Goal: Task Accomplishment & Management: Manage account settings

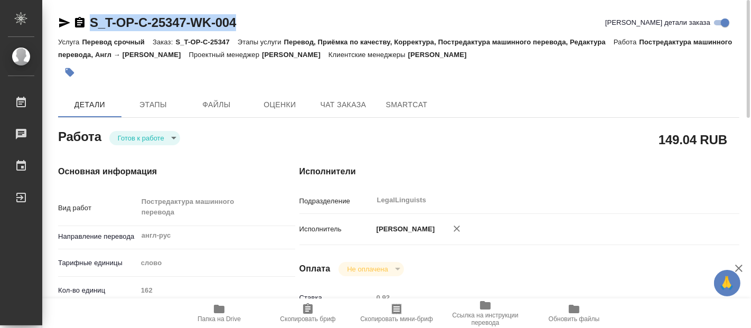
drag, startPoint x: 245, startPoint y: 17, endPoint x: 91, endPoint y: 14, distance: 154.2
click at [91, 14] on div "S_T-OP-C-25347-WK-004 Кратко детали заказа" at bounding box center [398, 22] width 681 height 17
copy link "S_T-OP-C-25347-WK-004"
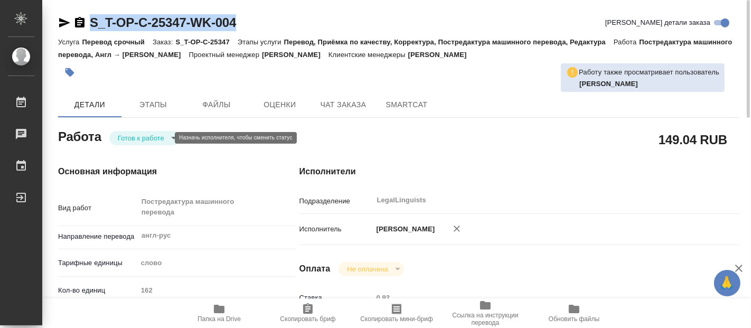
click at [163, 137] on body "🙏 .cls-1 fill:#fff; AWATERA Fadeeva Elena Работы 0 Чаты График Выйти S_T-OP-C-2…" at bounding box center [375, 164] width 751 height 328
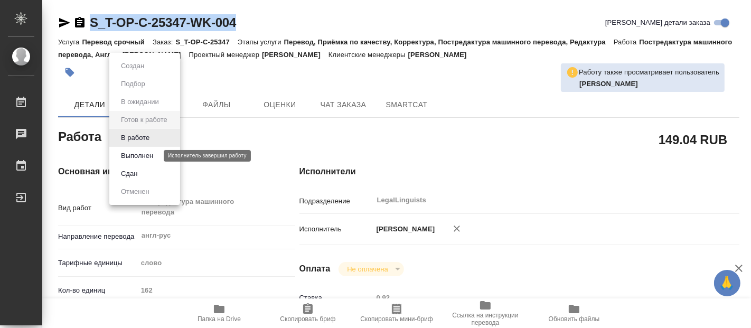
click at [140, 154] on button "Выполнен" at bounding box center [137, 156] width 39 height 12
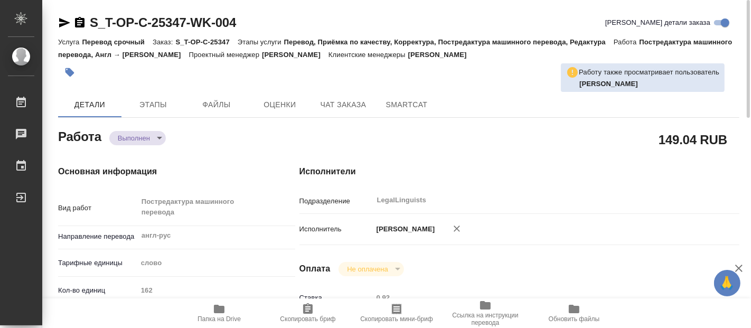
type textarea "x"
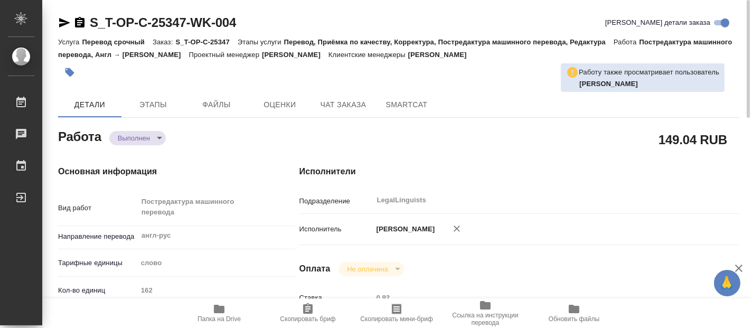
click at [216, 312] on icon "button" at bounding box center [219, 309] width 11 height 8
type textarea "x"
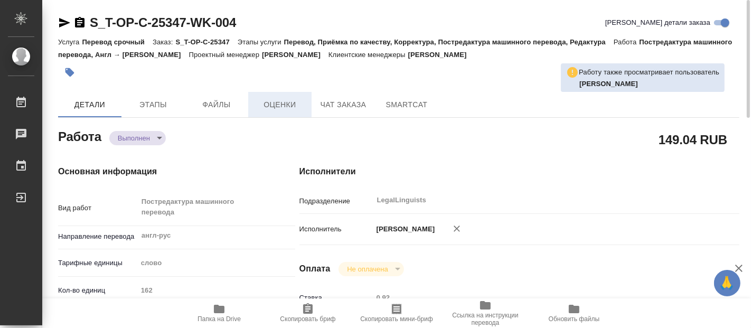
type textarea "x"
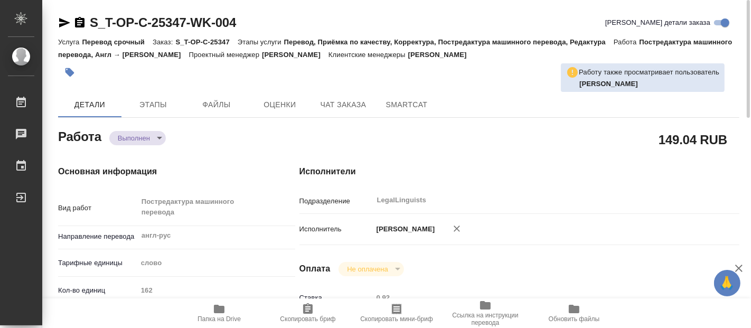
type textarea "x"
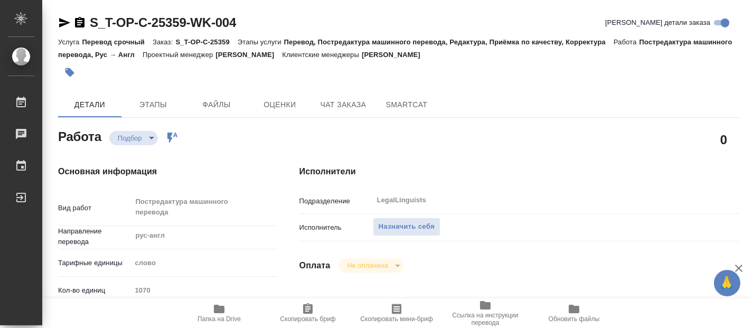
type textarea "x"
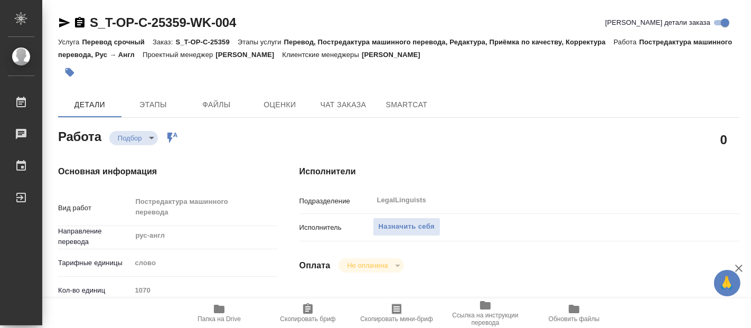
type textarea "x"
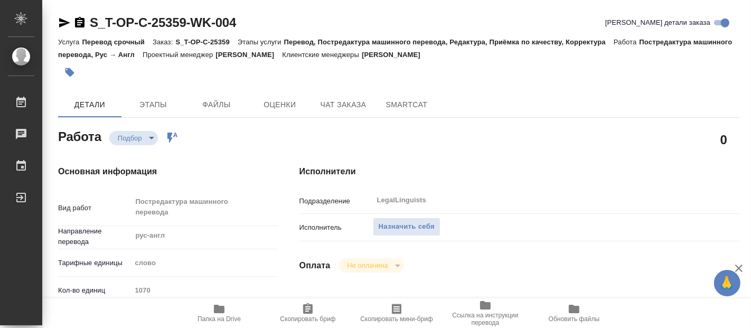
type textarea "x"
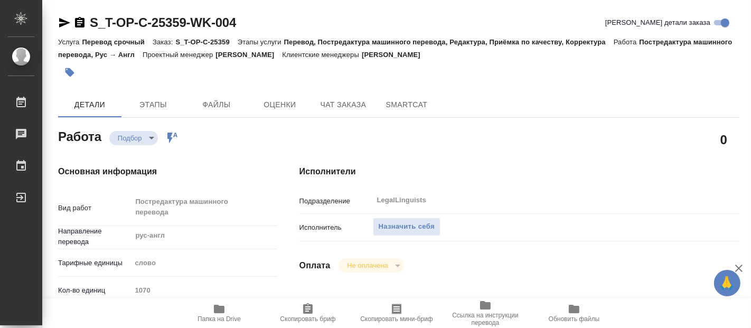
type textarea "x"
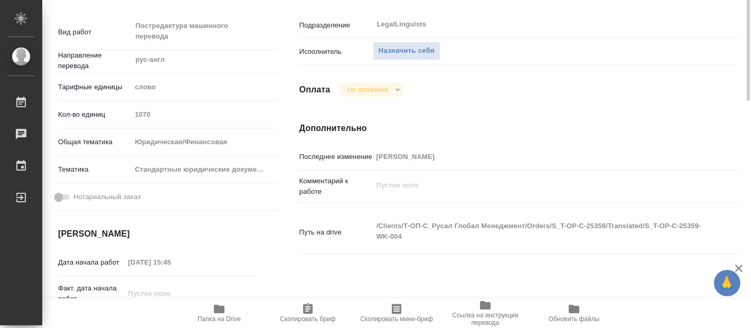
type textarea "x"
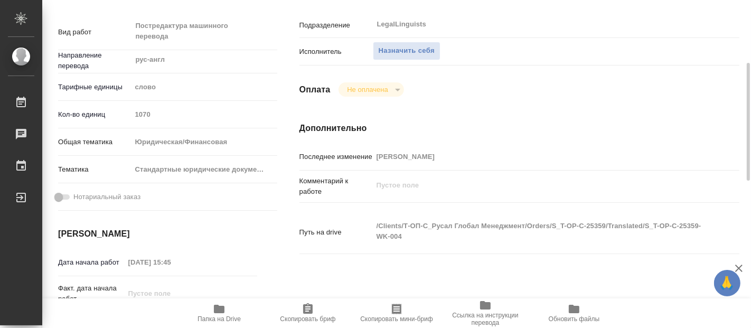
type textarea "x"
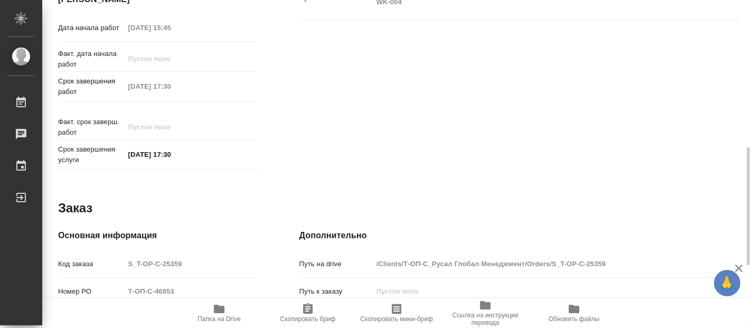
type textarea "x"
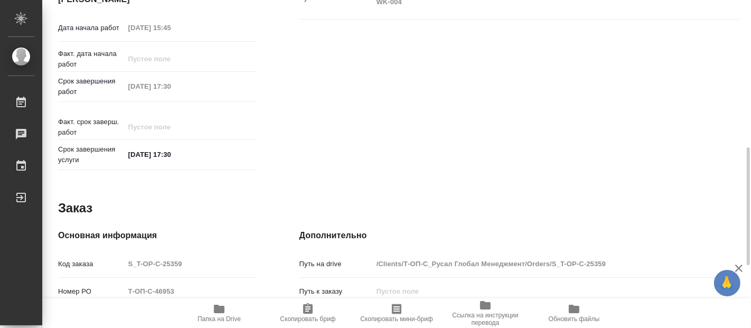
scroll to position [583, 0]
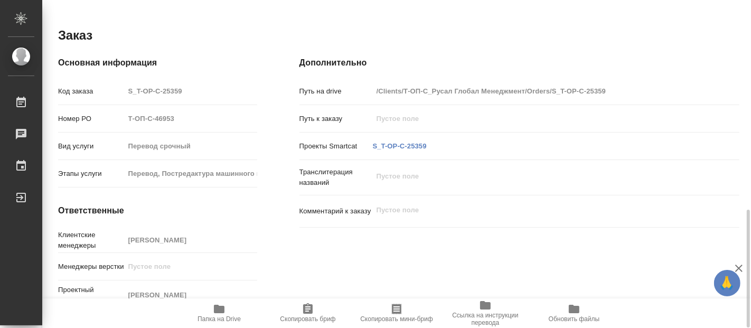
click at [220, 316] on span "Папка на Drive" at bounding box center [219, 318] width 43 height 7
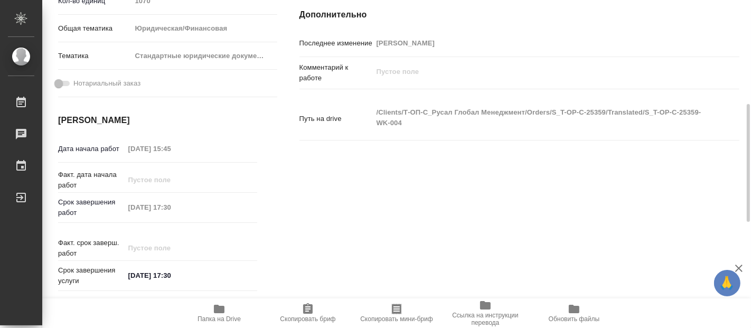
scroll to position [0, 0]
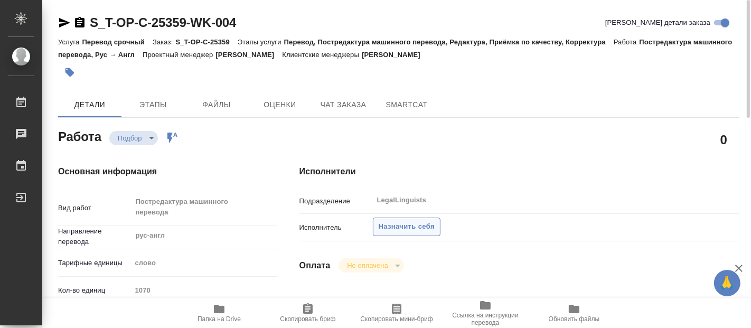
click at [393, 224] on span "Назначить себя" at bounding box center [407, 227] width 56 height 12
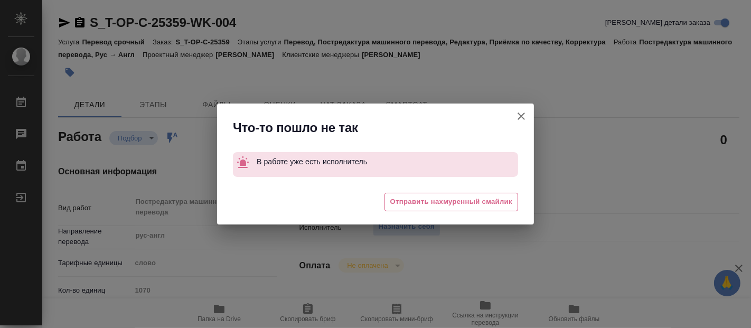
type textarea "x"
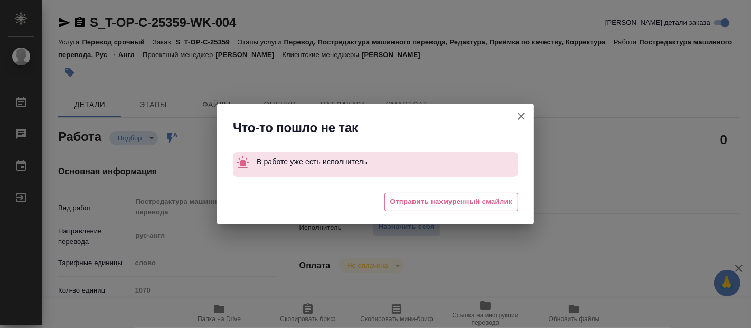
click at [516, 115] on icon "button" at bounding box center [521, 116] width 13 height 13
type textarea "x"
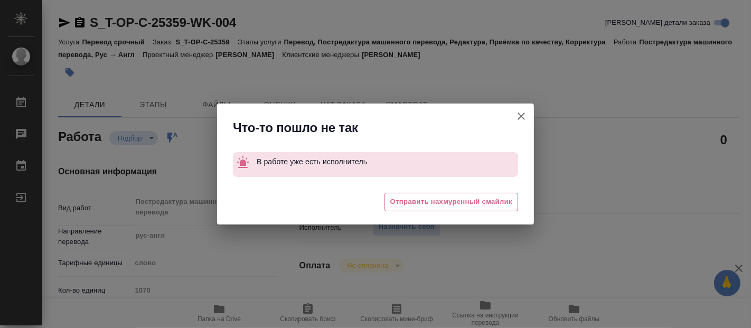
type textarea "x"
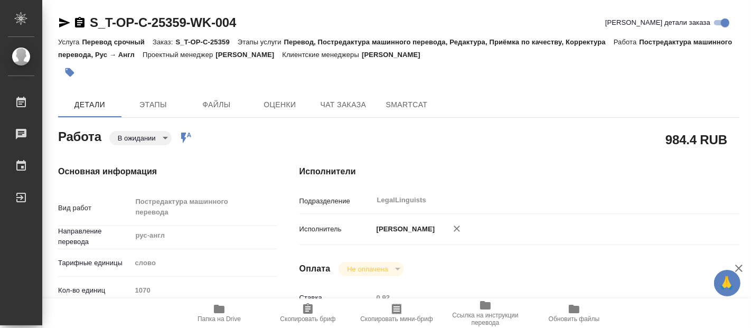
type textarea "x"
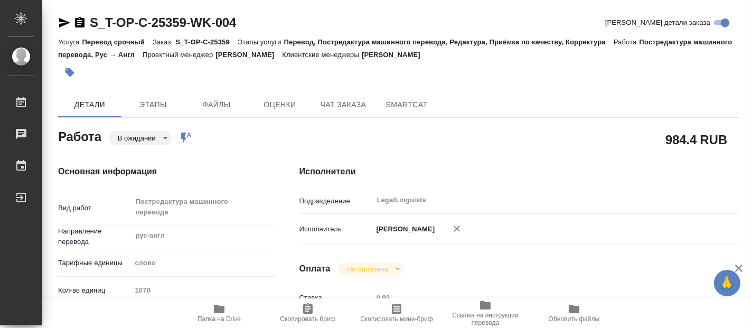
type textarea "x"
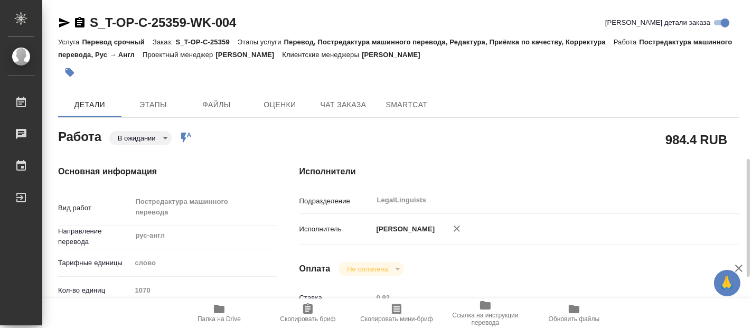
scroll to position [117, 0]
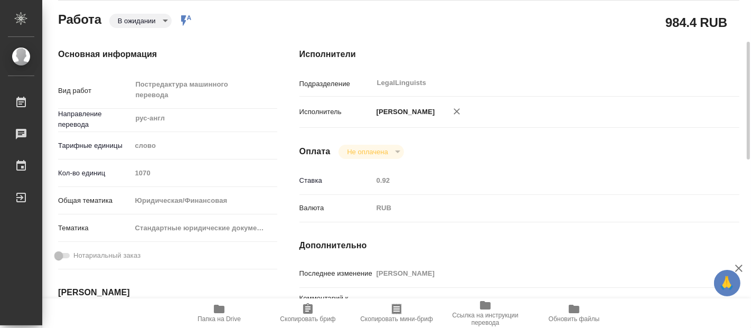
type textarea "x"
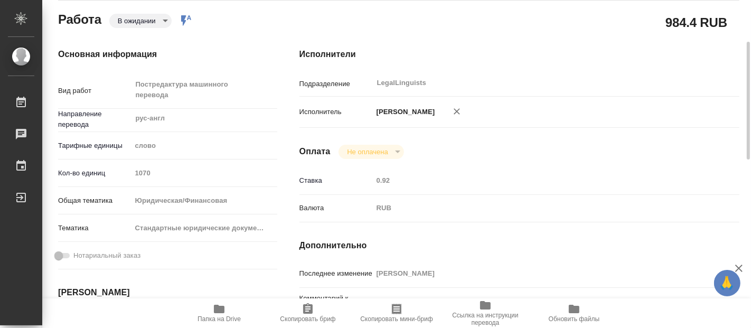
type textarea "x"
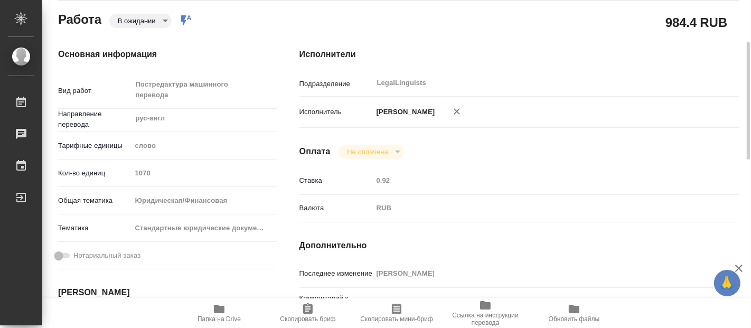
type textarea "x"
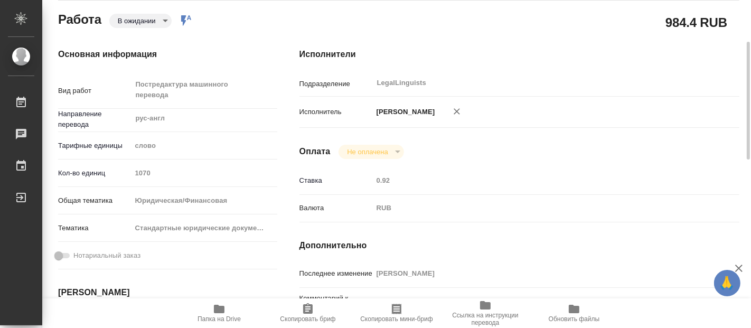
type textarea "x"
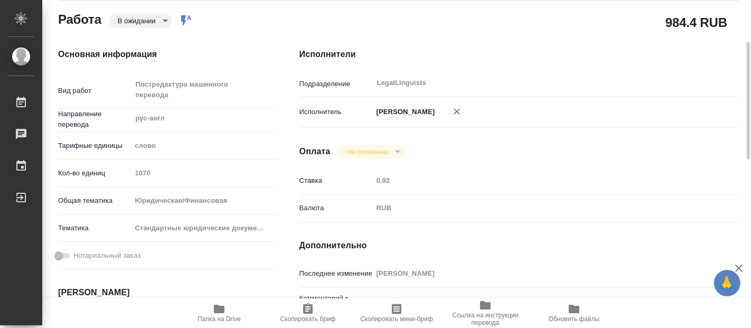
scroll to position [0, 0]
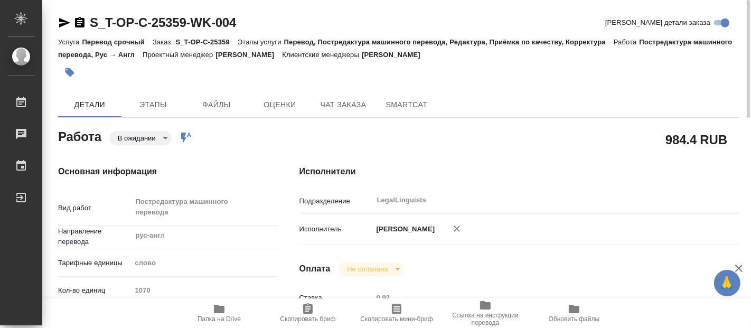
click at [161, 139] on body "🙏 .cls-1 fill:#fff; AWATERA Fadeeva Elena Работы 0 Чаты График Выйти S_T-OP-C-2…" at bounding box center [375, 164] width 751 height 328
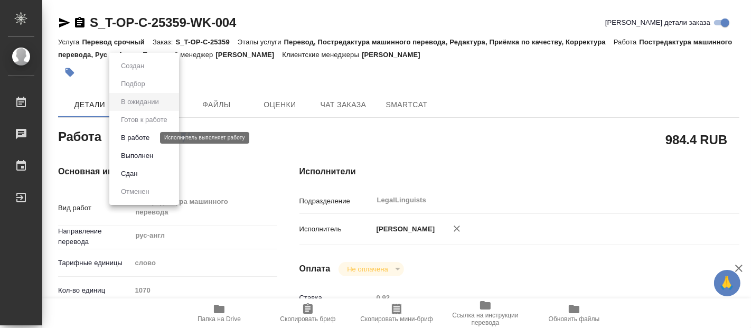
click at [133, 136] on button "В работе" at bounding box center [135, 138] width 35 height 12
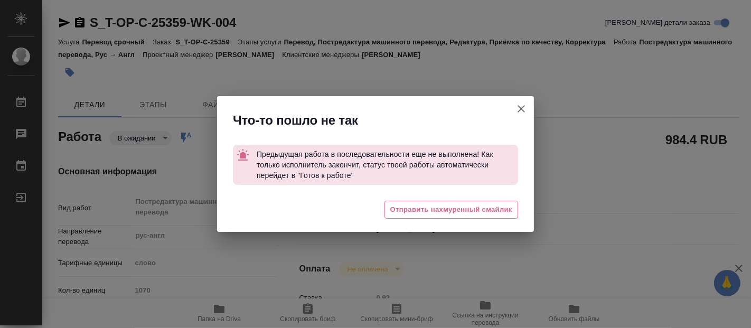
type textarea "x"
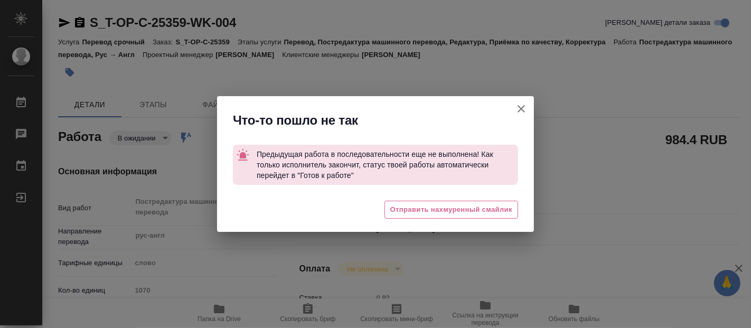
click at [521, 109] on icon "button" at bounding box center [521, 108] width 7 height 7
type textarea "x"
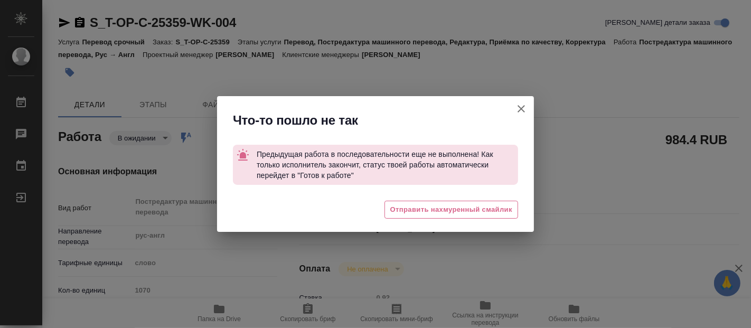
type textarea "x"
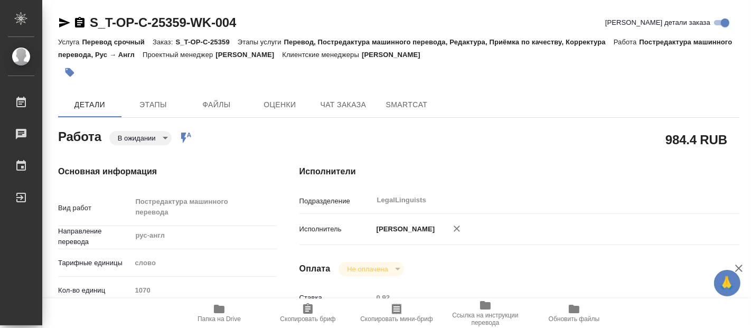
type textarea "x"
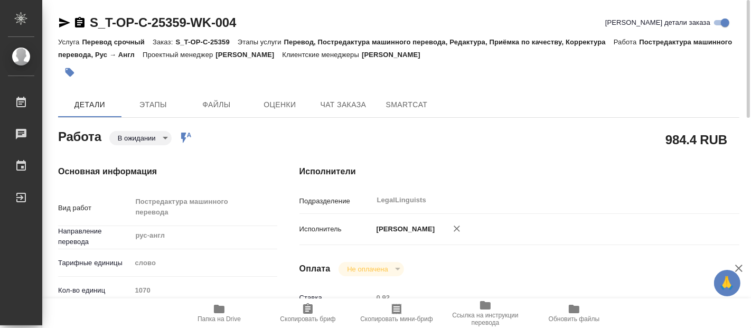
type textarea "x"
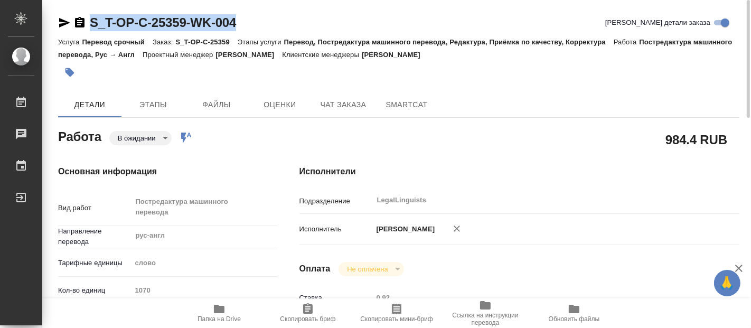
drag, startPoint x: 255, startPoint y: 19, endPoint x: 89, endPoint y: 18, distance: 165.8
click at [89, 18] on div "S_T-OP-C-25359-WK-004 Кратко детали заказа" at bounding box center [398, 22] width 681 height 17
copy link "S_T-OP-C-25359-WK-004"
